Goal: Navigation & Orientation: Find specific page/section

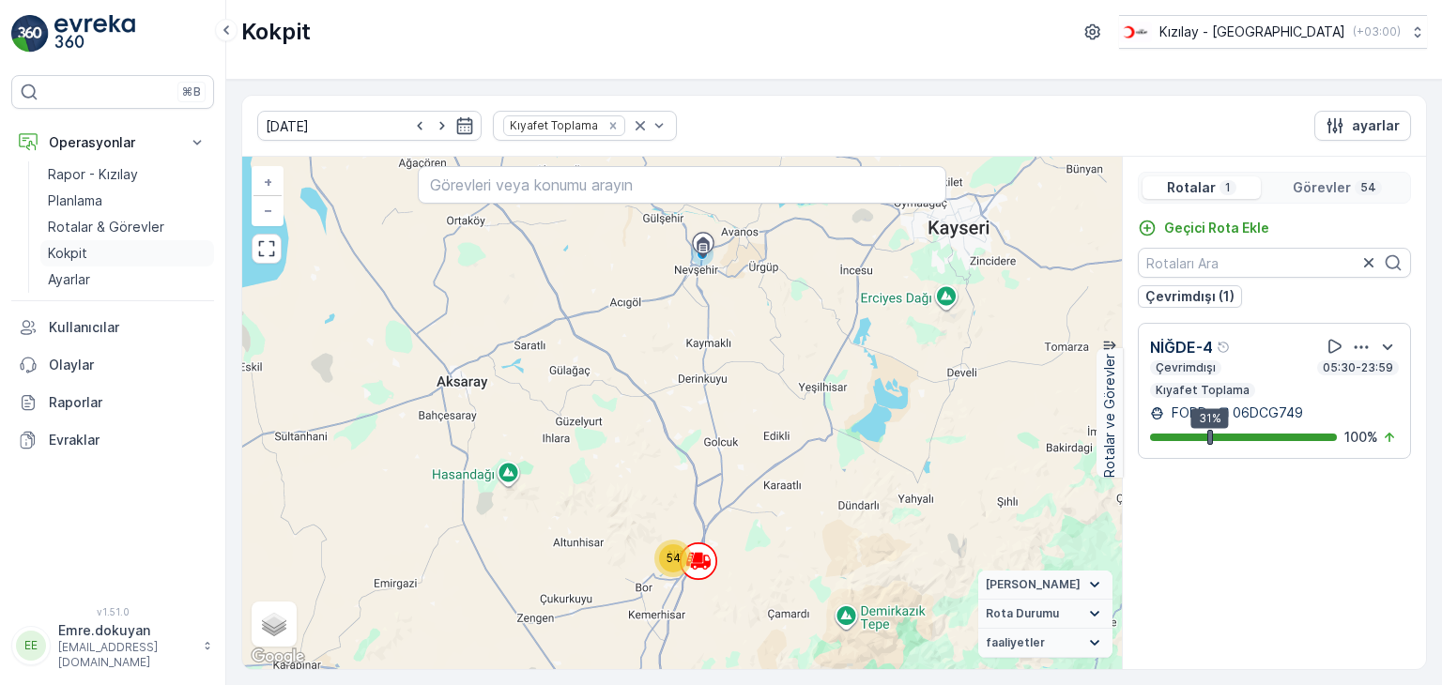
click at [64, 253] on p "Kokpit" at bounding box center [67, 253] width 39 height 19
click at [109, 222] on p "Rotalar & Görevler" at bounding box center [106, 227] width 116 height 19
